Goal: Task Accomplishment & Management: Manage account settings

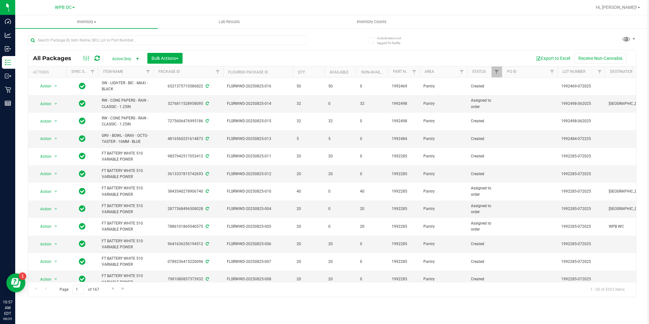
click at [98, 56] on icon at bounding box center [96, 58] width 5 height 6
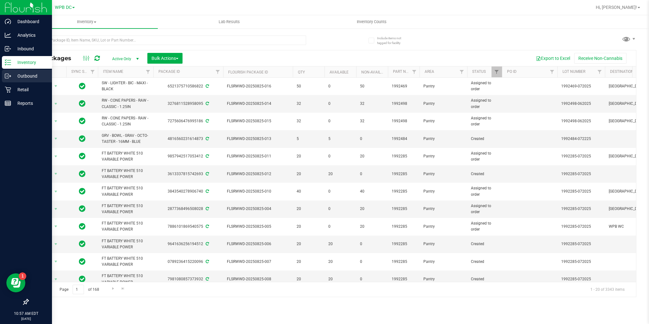
click at [17, 74] on p "Outbound" at bounding box center [30, 76] width 38 height 8
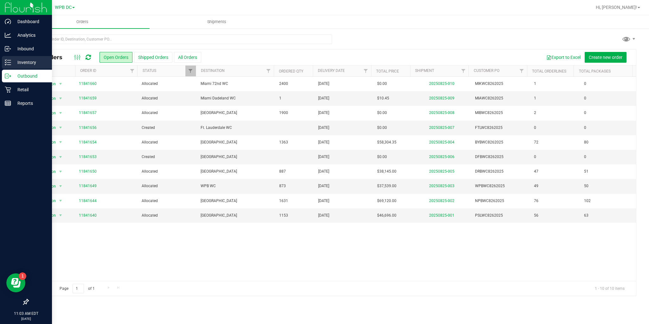
click at [5, 64] on icon at bounding box center [8, 62] width 6 height 6
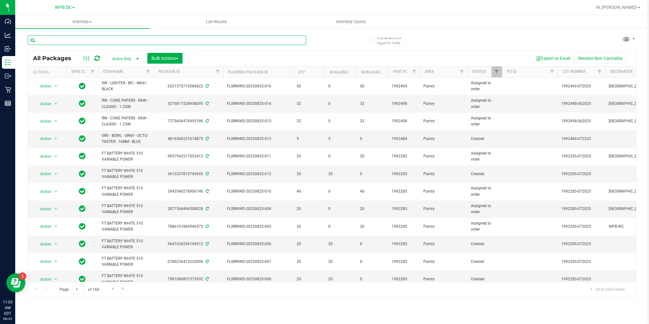
click at [151, 41] on input "text" at bounding box center [167, 41] width 278 height 10
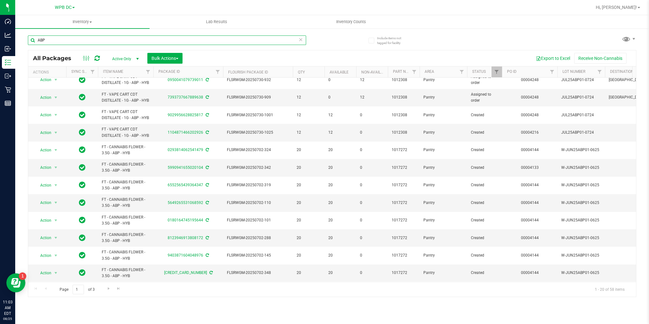
scroll to position [171, 0]
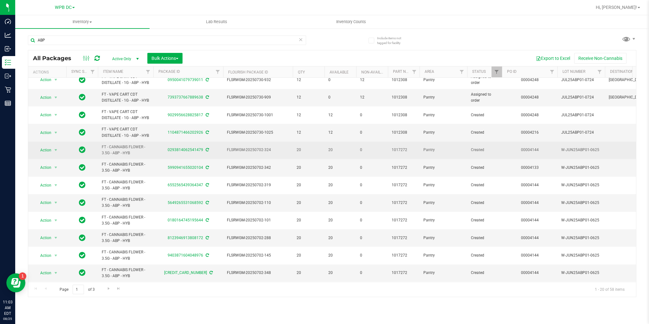
drag, startPoint x: 101, startPoint y: 142, endPoint x: 123, endPoint y: 148, distance: 22.4
click at [137, 150] on td "FT - CANNABIS FLOWER - 3.5G - ABP - HYB" at bounding box center [125, 150] width 55 height 17
copy span "FT - CANNABIS FLOWER - 3.5G - ABP - HYB"
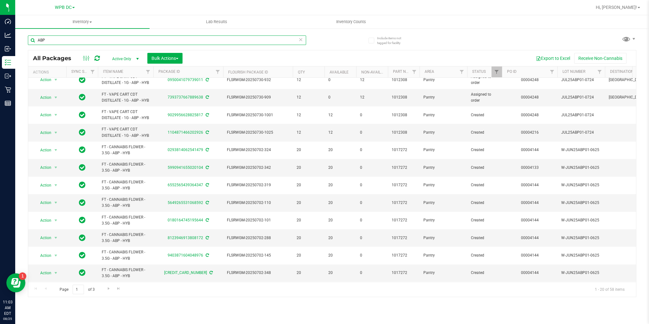
click at [63, 42] on input "ABP" at bounding box center [167, 41] width 278 height 10
paste input "FT - CANNABIS FLOWER - 3.5G - ABP - HYB"
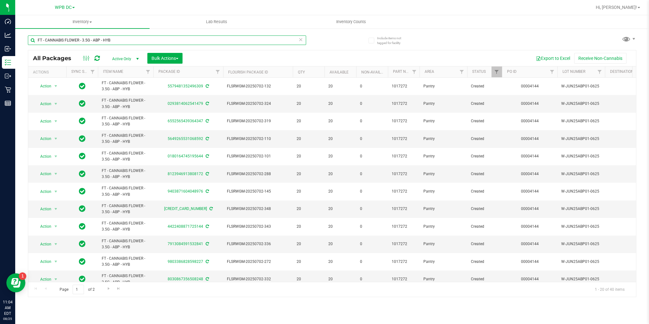
click at [118, 38] on input "FT - CANNABIS FLOWER - 3.5G - ABP - HYB" at bounding box center [167, 41] width 278 height 10
paste input "[CREDIT_CARD_NUMBER]"
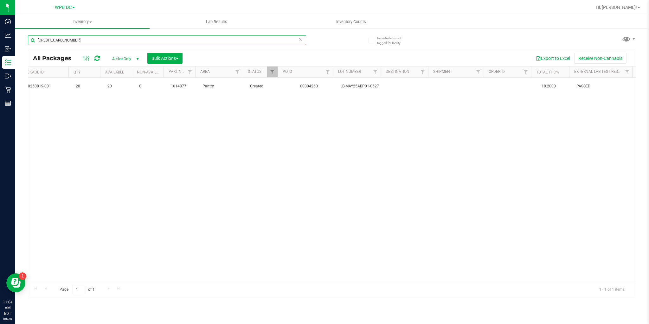
scroll to position [0, 105]
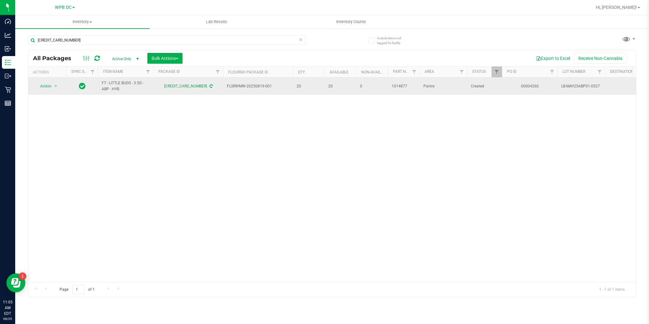
drag, startPoint x: 100, startPoint y: 83, endPoint x: 135, endPoint y: 92, distance: 36.4
click at [135, 92] on td "FT - LITTLE BUDS - 3.5G - ABP - HYB" at bounding box center [125, 86] width 55 height 17
copy span "FT - LITTLE BUDS - 3.5G - ABP - HYB"
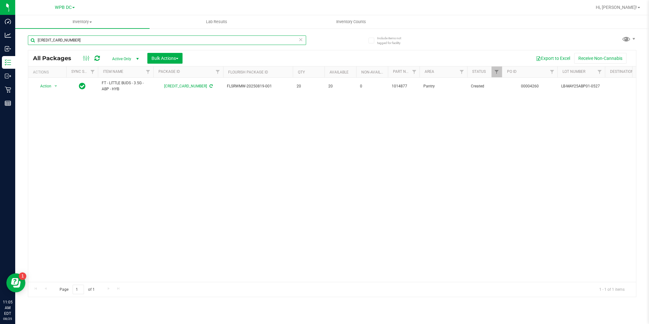
click at [81, 40] on input "[CREDIT_CARD_NUMBER]" at bounding box center [167, 41] width 278 height 10
paste input "FT - LITTLE BUDS - 3.5G - ABP - HYB"
type input "FT - LITTLE BUDS - 3.5G - ABP - HYB"
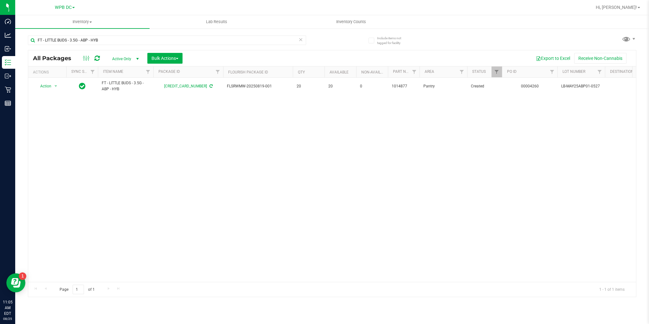
click at [99, 59] on icon at bounding box center [96, 58] width 5 height 6
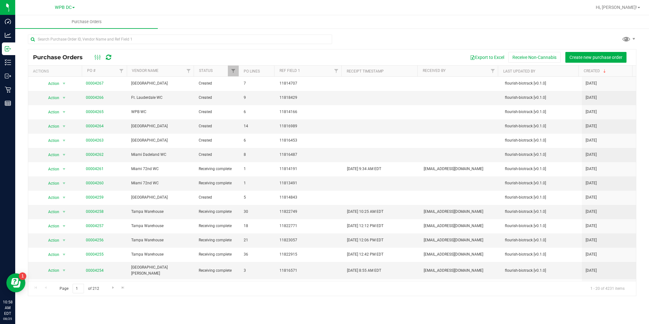
click at [107, 58] on icon at bounding box center [108, 57] width 5 height 6
click at [93, 184] on link "00004260" at bounding box center [95, 183] width 18 height 4
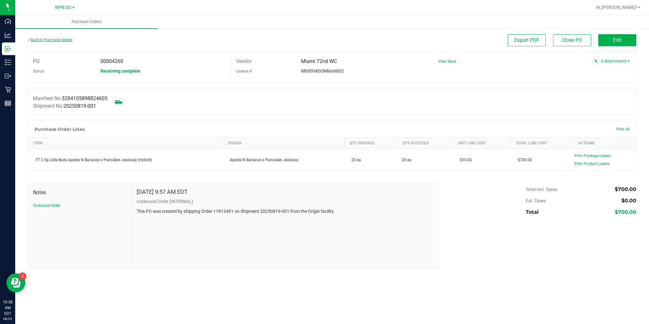
click at [52, 38] on link "Back to Purchase Orders" at bounding box center [50, 40] width 44 height 4
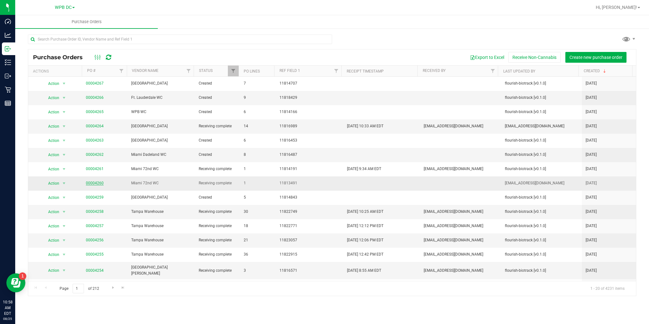
click at [99, 182] on link "00004260" at bounding box center [95, 183] width 18 height 4
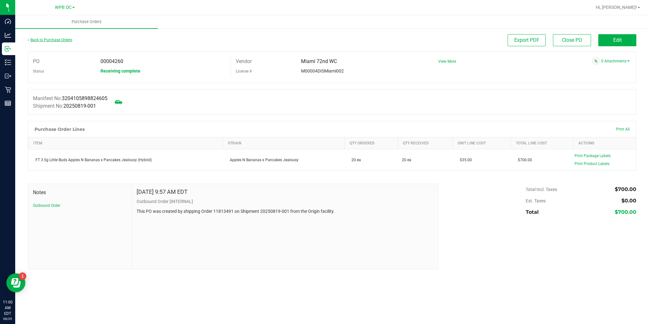
click at [48, 40] on link "Back to Purchase Orders" at bounding box center [50, 40] width 44 height 4
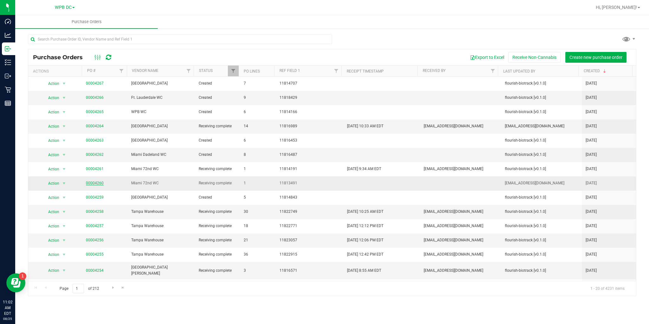
click at [88, 183] on link "00004260" at bounding box center [95, 183] width 18 height 4
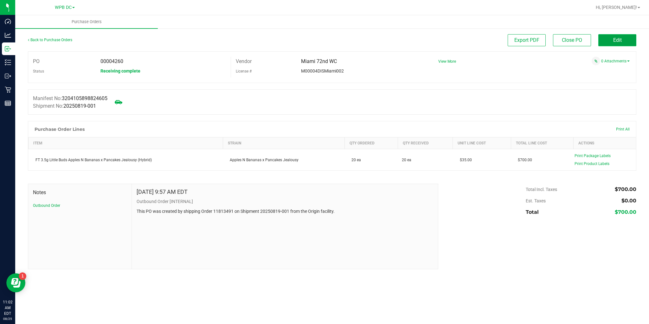
click at [619, 38] on span "Edit" at bounding box center [618, 40] width 9 height 6
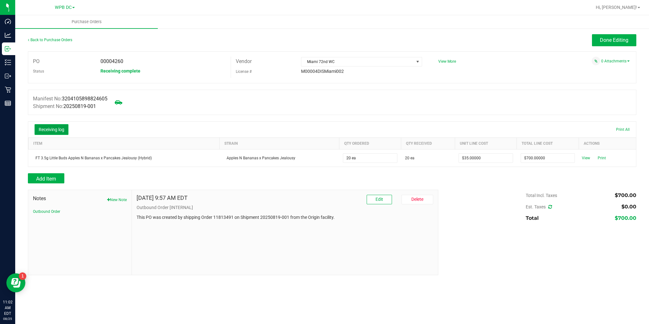
click at [44, 131] on button "Receiving log" at bounding box center [52, 129] width 34 height 11
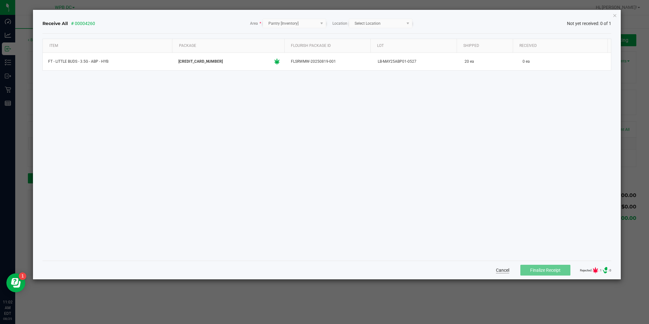
click at [496, 269] on button "Cancel" at bounding box center [502, 270] width 13 height 6
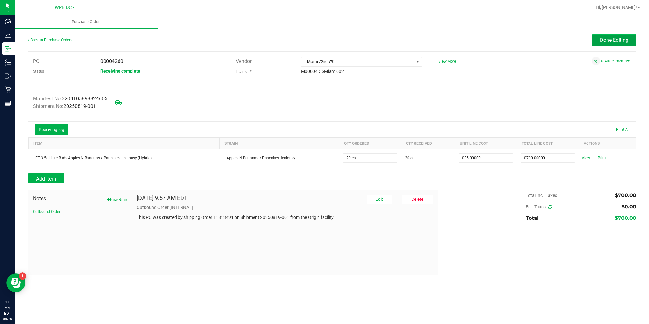
click at [618, 39] on span "Done Editing" at bounding box center [614, 40] width 29 height 6
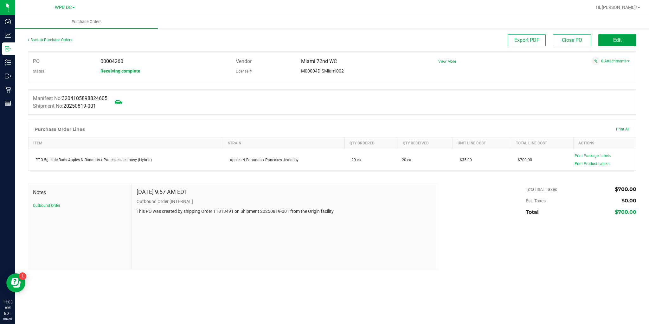
click at [614, 43] on span "Edit" at bounding box center [618, 40] width 9 height 6
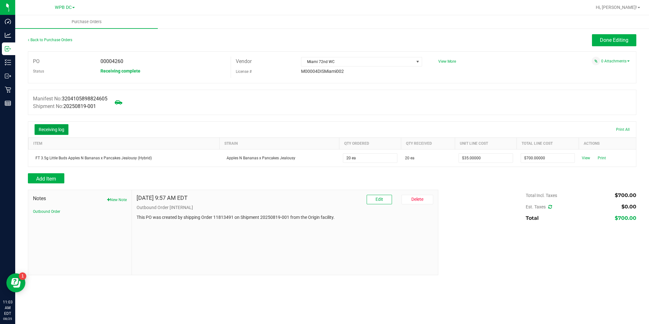
click at [50, 127] on button "Receiving log" at bounding box center [52, 129] width 34 height 11
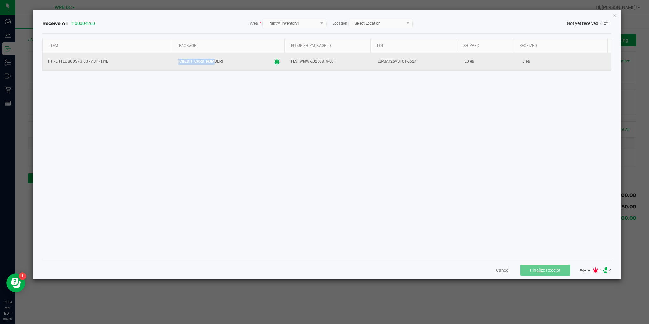
drag, startPoint x: 174, startPoint y: 60, endPoint x: 224, endPoint y: 61, distance: 50.4
click at [224, 61] on td "[CREDIT_CARD_NUMBER]" at bounding box center [229, 61] width 113 height 17
copy span "[CREDIT_CARD_NUMBER]"
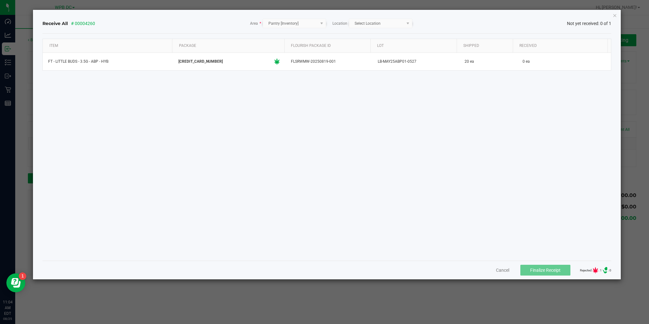
click at [208, 74] on div "Item Package Flourish Package ID Lot Shipped Received FT - LITTLE BUDS - 3.5G -…" at bounding box center [326, 147] width 569 height 217
click at [500, 269] on button "Cancel" at bounding box center [502, 270] width 13 height 6
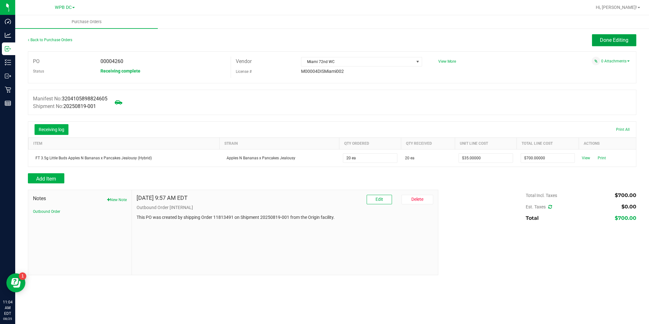
click at [609, 42] on span "Done Editing" at bounding box center [614, 40] width 29 height 6
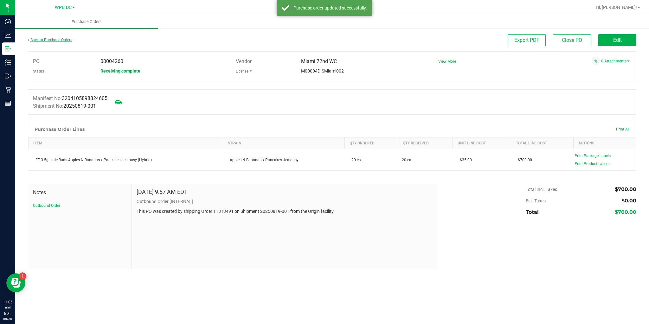
click at [54, 42] on link "Back to Purchase Orders" at bounding box center [50, 40] width 44 height 4
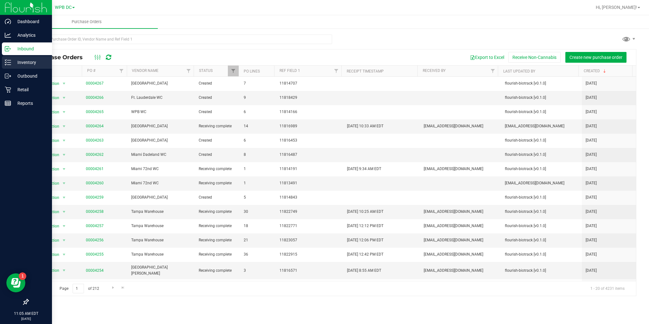
click at [5, 65] on icon at bounding box center [5, 64] width 1 height 1
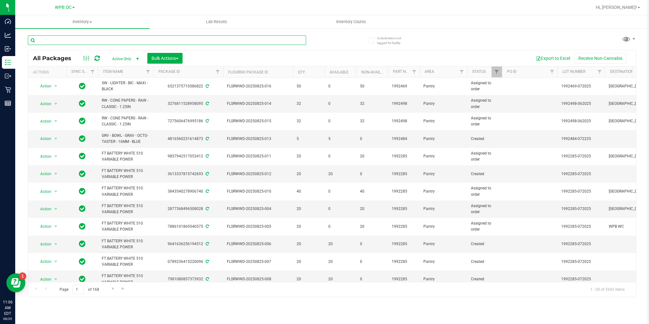
click at [74, 42] on input "text" at bounding box center [167, 41] width 278 height 10
paste input "FT - LITTLE BUDS - 3.5G - ABP - HYB"
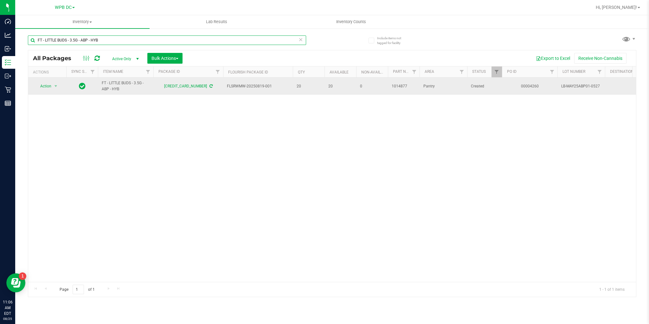
type input "FT - LITTLE BUDS - 3.5G - ABP - HYB"
click at [45, 88] on span "Action" at bounding box center [43, 86] width 17 height 9
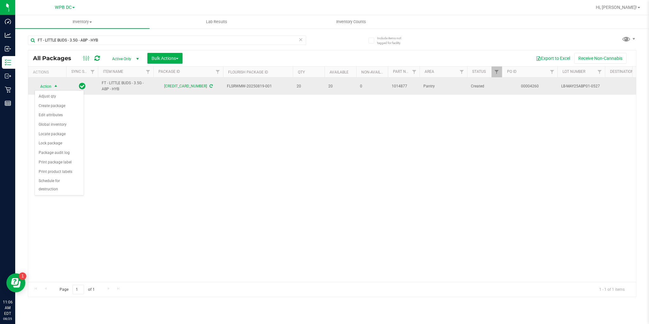
click at [45, 88] on span "Action" at bounding box center [43, 86] width 17 height 9
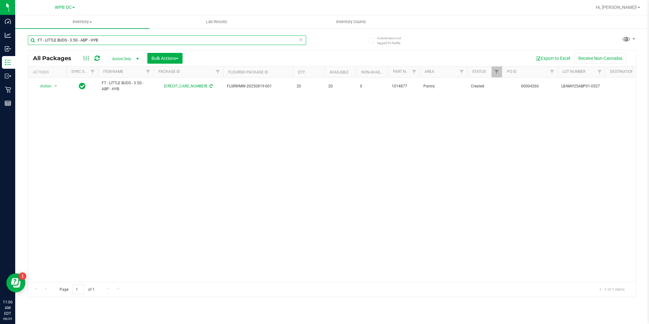
drag, startPoint x: 109, startPoint y: 41, endPoint x: 32, endPoint y: 38, distance: 77.1
click at [32, 38] on input "FT - LITTLE BUDS - 3.5G - ABP - HYB" at bounding box center [167, 41] width 278 height 10
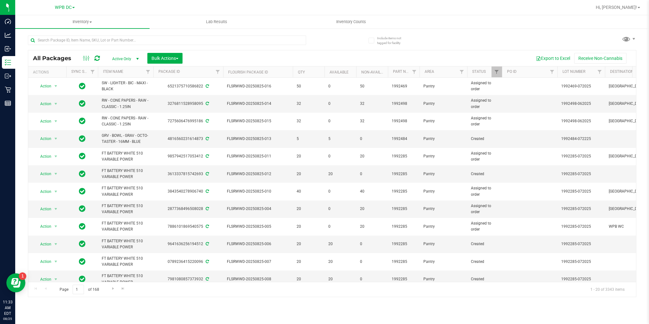
click at [92, 59] on div at bounding box center [91, 59] width 21 height 8
click at [94, 59] on div at bounding box center [91, 59] width 21 height 8
click at [95, 59] on icon at bounding box center [96, 58] width 5 height 6
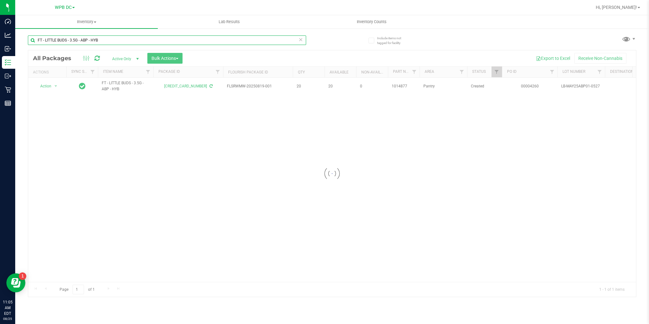
click at [123, 39] on input "FT - LITTLE BUDS - 3.5G - ABP - HYB" at bounding box center [167, 41] width 278 height 10
drag, startPoint x: 103, startPoint y: 41, endPoint x: 22, endPoint y: 47, distance: 81.7
click at [23, 47] on div "Include items not tagged for facility FT - LITTLE BUDS - 3.5G - ABP - HYB All P…" at bounding box center [332, 124] width 634 height 193
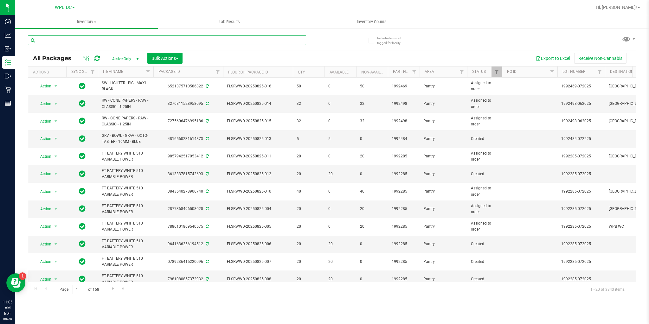
type input "FT - LITTLE BUDS - 3.5G - ABP - HYB"
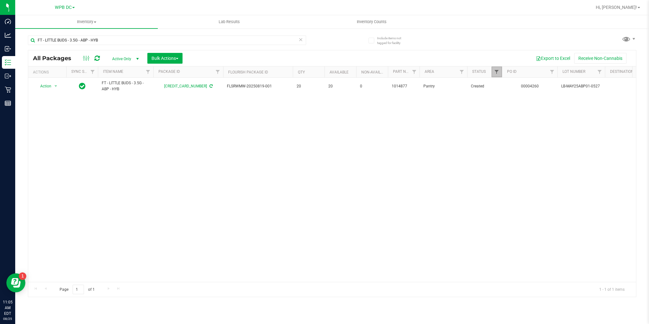
click at [494, 72] on span "Filter" at bounding box center [496, 71] width 5 height 5
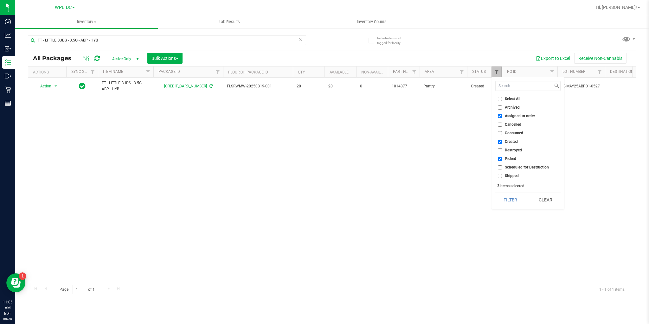
click at [494, 72] on span "Filter" at bounding box center [496, 71] width 5 height 5
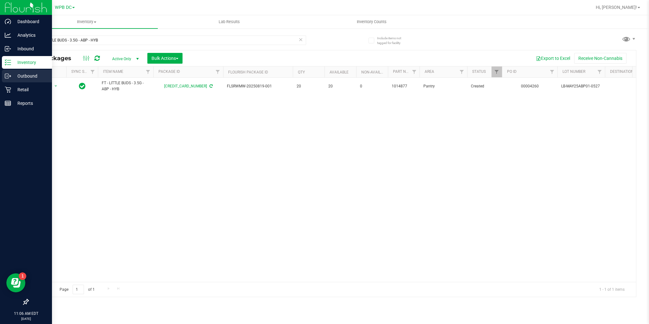
click at [17, 73] on p "Outbound" at bounding box center [30, 76] width 38 height 8
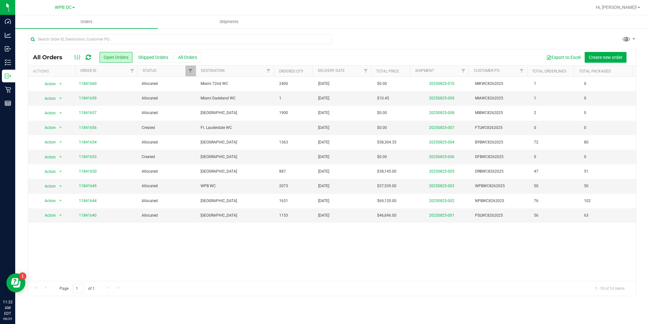
click at [90, 59] on icon at bounding box center [88, 57] width 5 height 6
click at [82, 184] on link "11841649" at bounding box center [88, 186] width 18 height 6
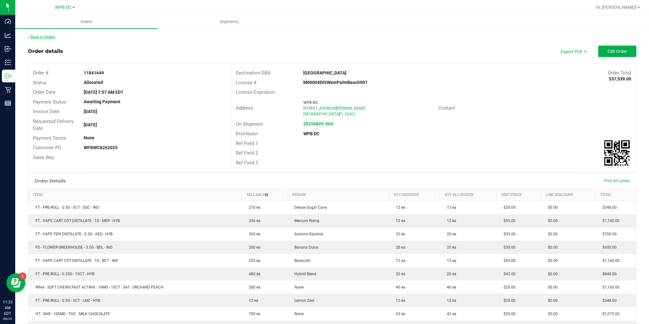
click at [48, 37] on link "Back to Orders" at bounding box center [41, 37] width 27 height 4
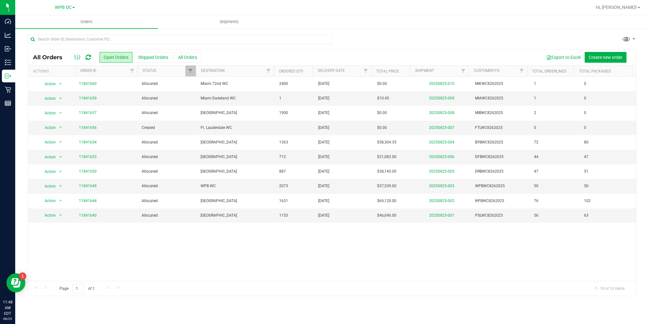
click at [89, 57] on icon at bounding box center [88, 57] width 5 height 6
click at [87, 60] on icon at bounding box center [88, 57] width 5 height 6
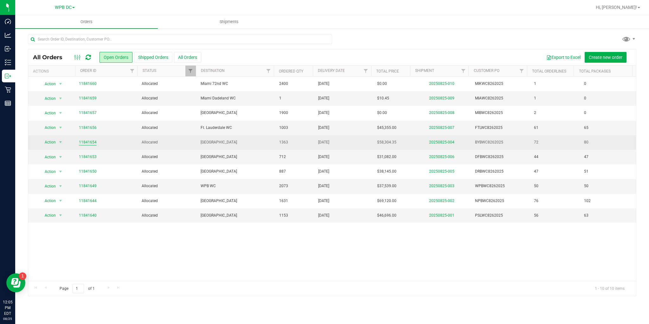
click at [86, 142] on link "11841654" at bounding box center [88, 143] width 18 height 6
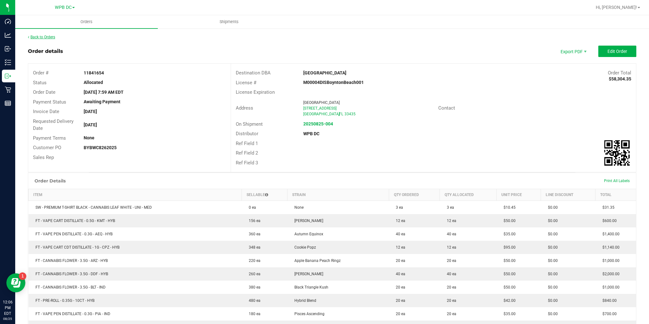
click at [46, 38] on link "Back to Orders" at bounding box center [41, 37] width 27 height 4
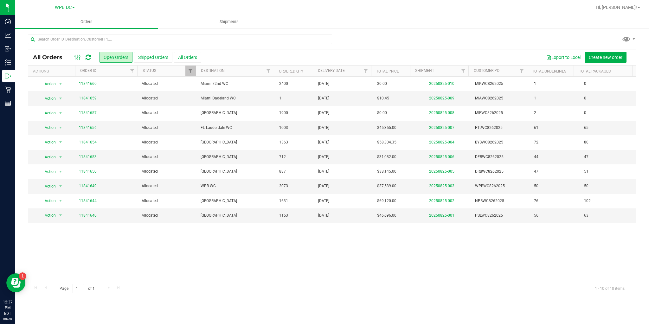
click at [87, 58] on icon at bounding box center [88, 57] width 5 height 6
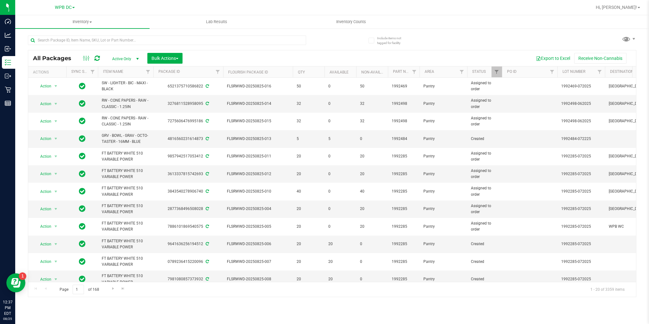
click at [98, 60] on icon at bounding box center [96, 58] width 5 height 6
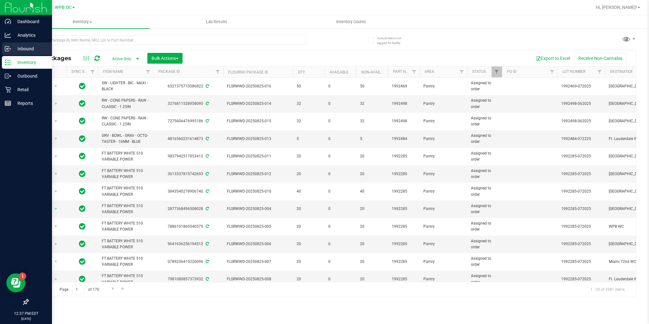
click at [16, 49] on p "Inbound" at bounding box center [30, 49] width 38 height 8
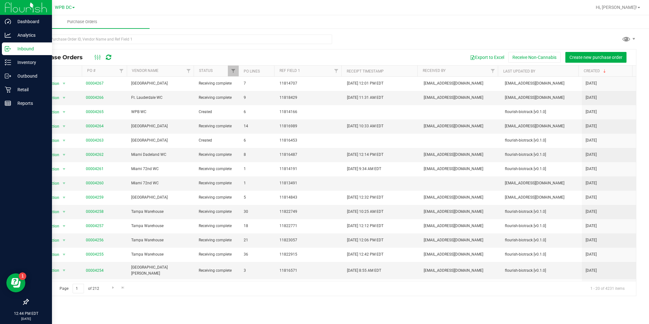
click at [106, 59] on icon at bounding box center [108, 57] width 5 height 6
